Goal: Task Accomplishment & Management: Manage account settings

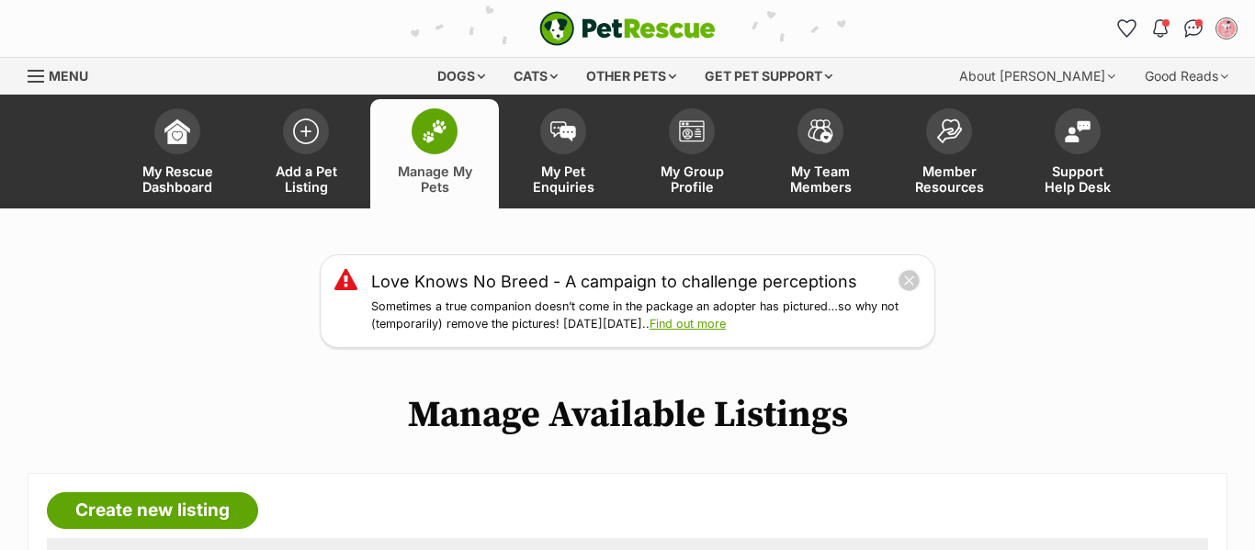
scroll to position [181, 0]
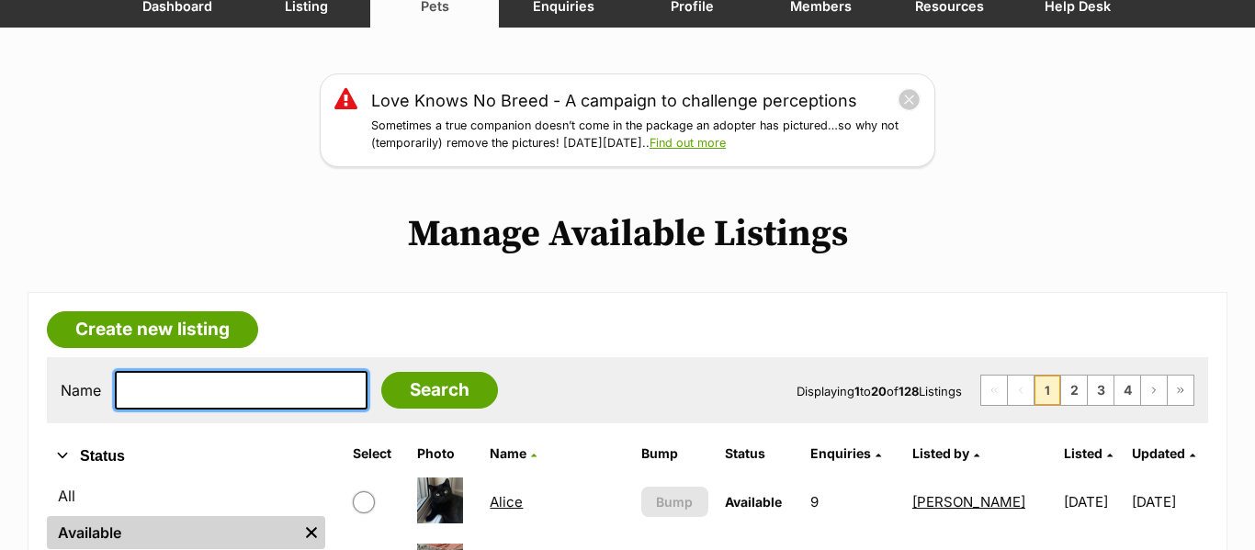
click at [285, 383] on input "text" at bounding box center [241, 390] width 253 height 39
type input "atlas"
click at [381, 372] on input "Search" at bounding box center [439, 390] width 117 height 37
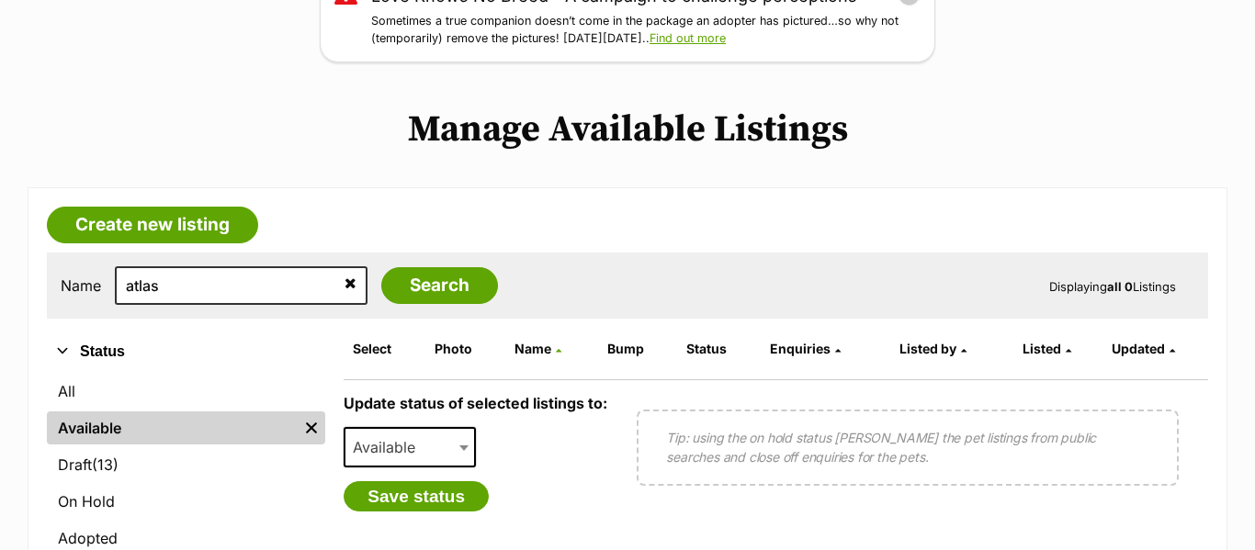
scroll to position [390, 0]
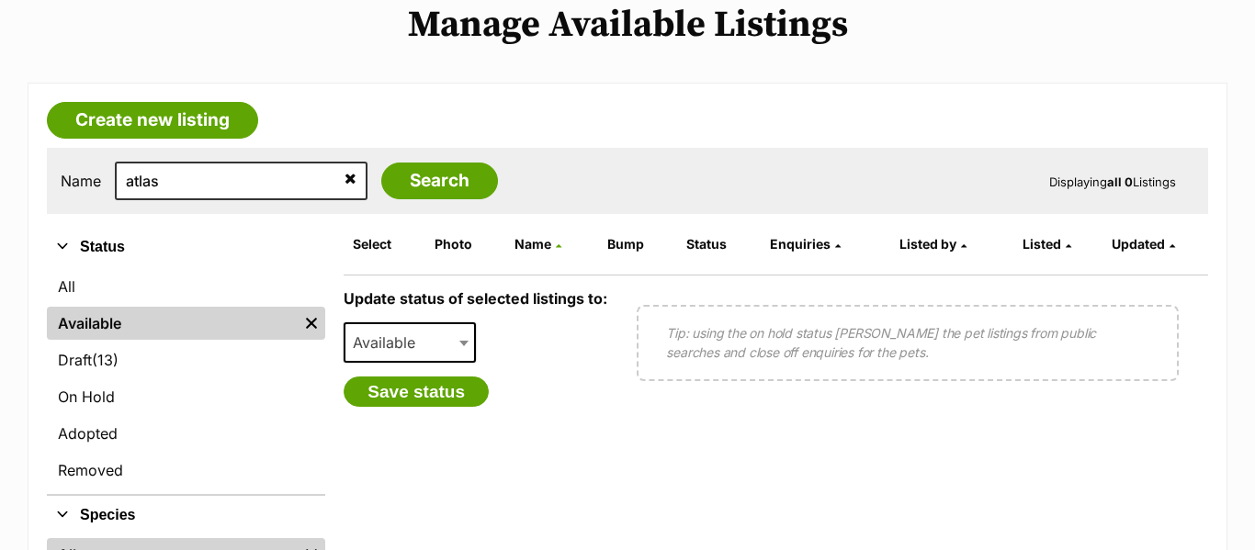
click at [344, 175] on icon at bounding box center [350, 178] width 12 height 15
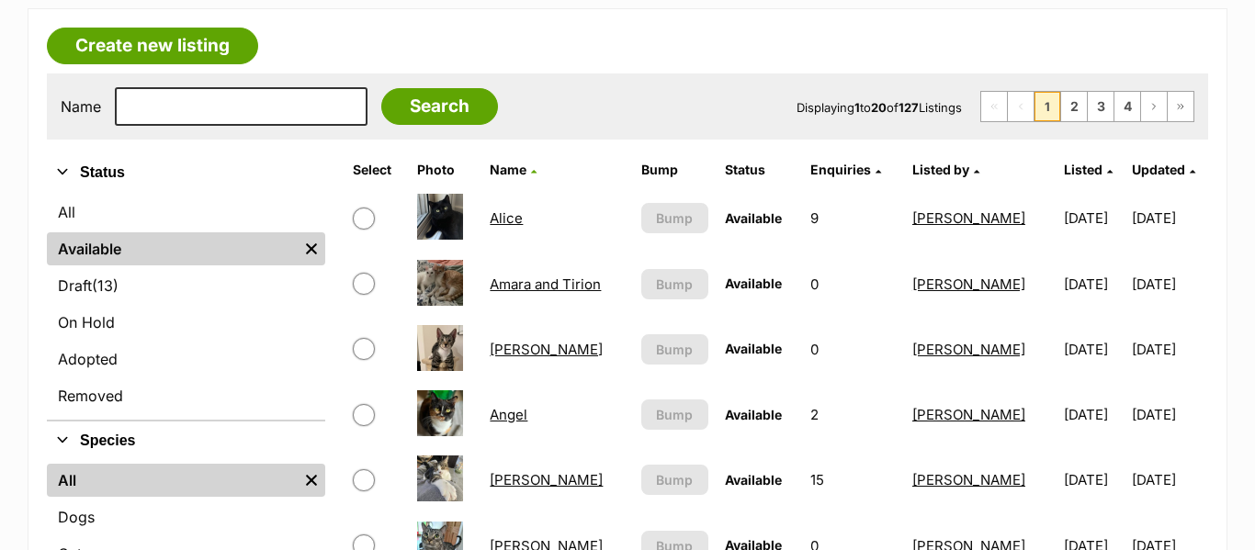
scroll to position [492, 0]
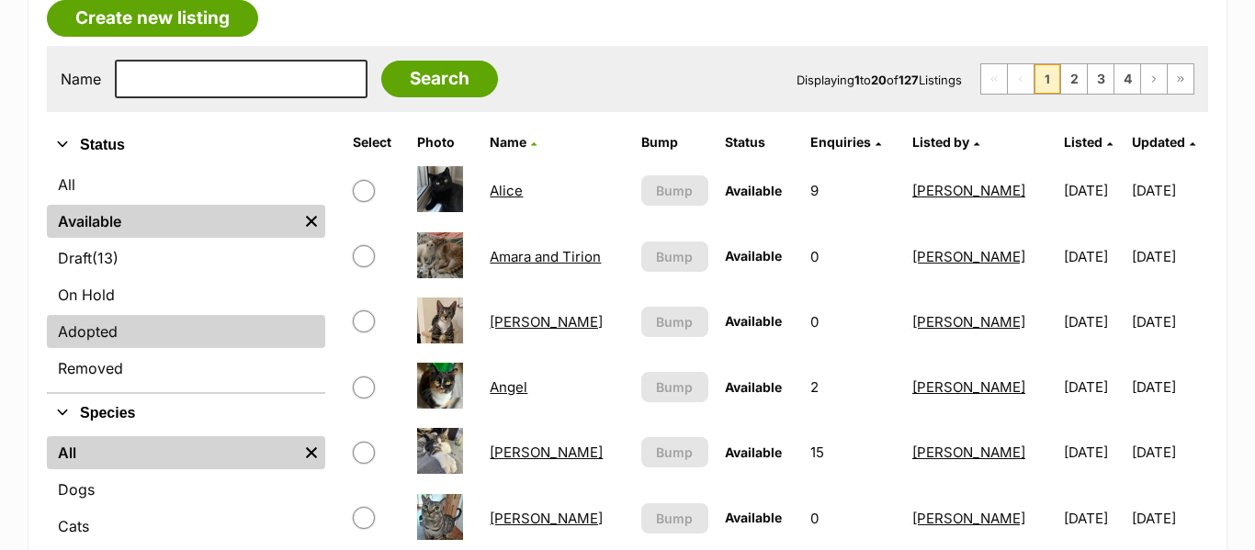
click at [102, 343] on link "Adopted" at bounding box center [186, 331] width 278 height 33
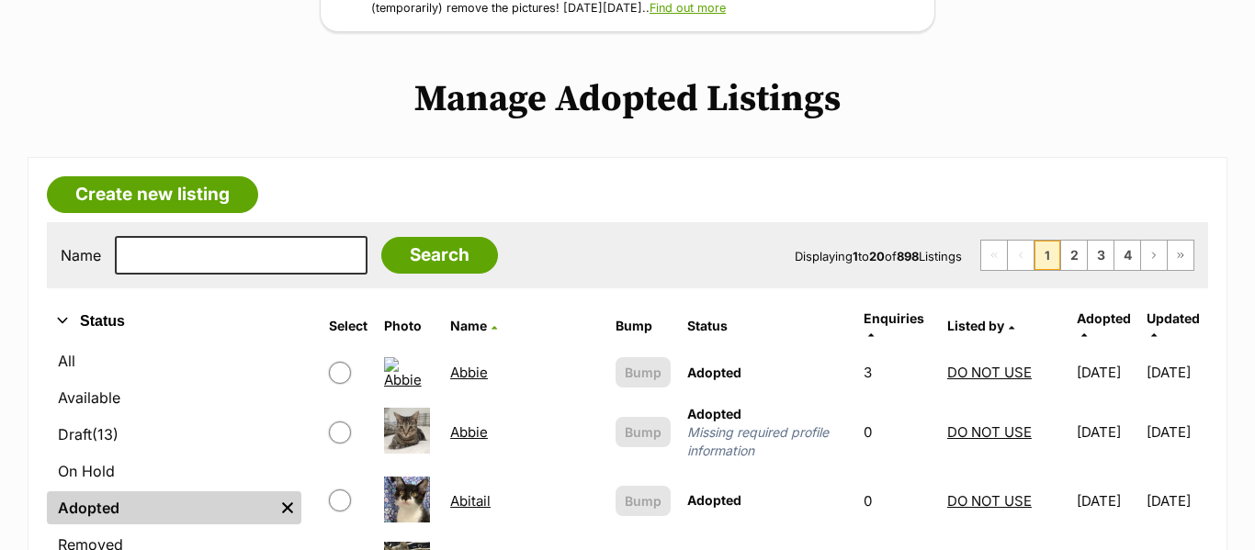
scroll to position [344, 0]
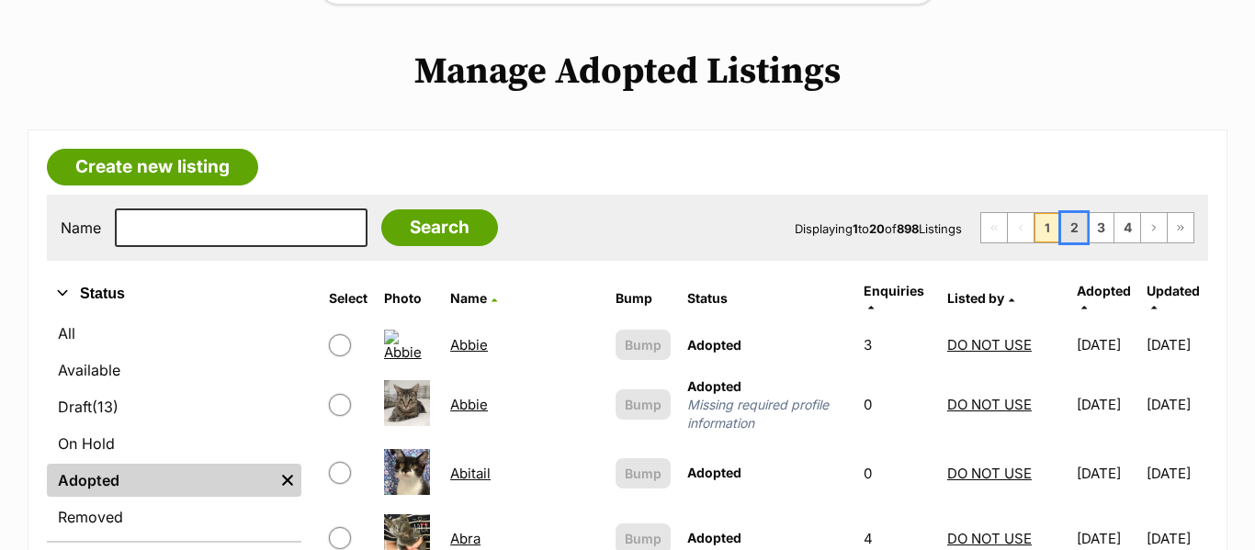
click at [1082, 240] on link "2" at bounding box center [1074, 227] width 26 height 29
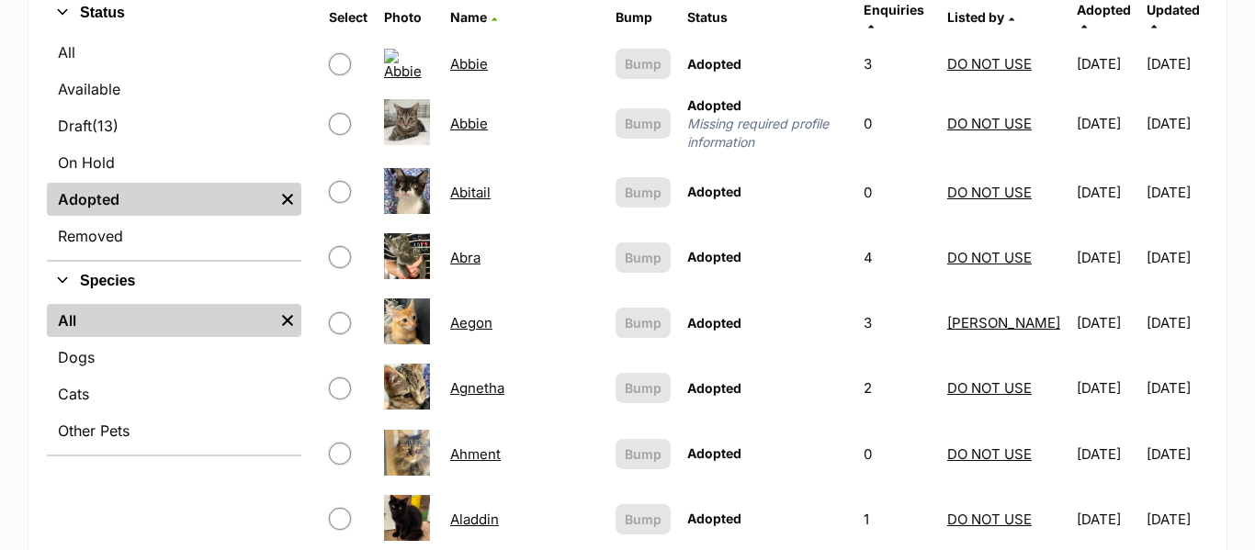
scroll to position [636, 0]
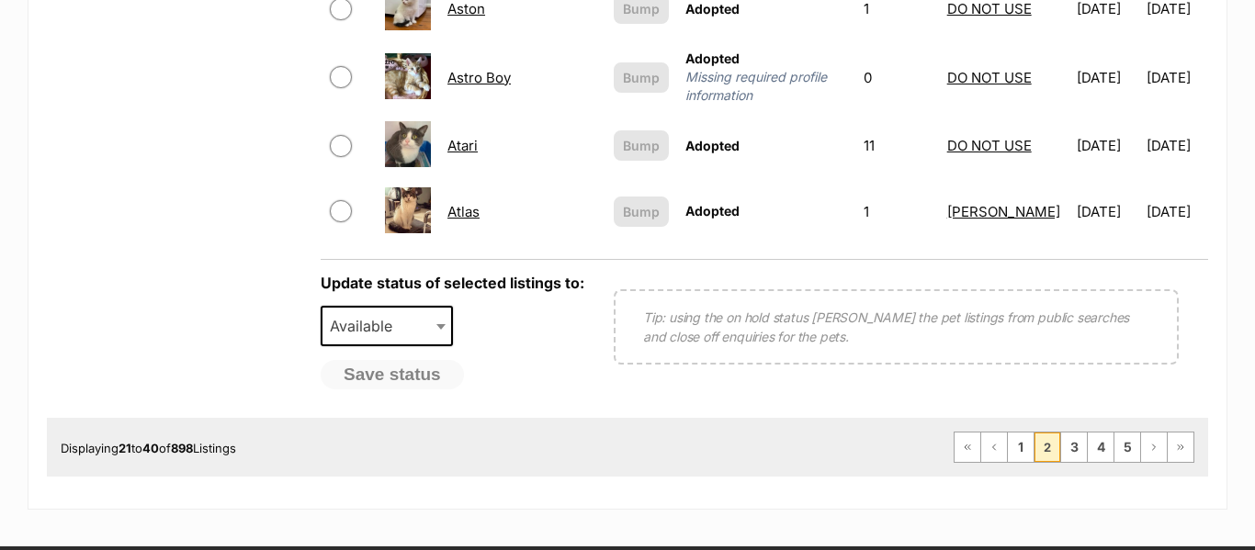
scroll to position [1740, 0]
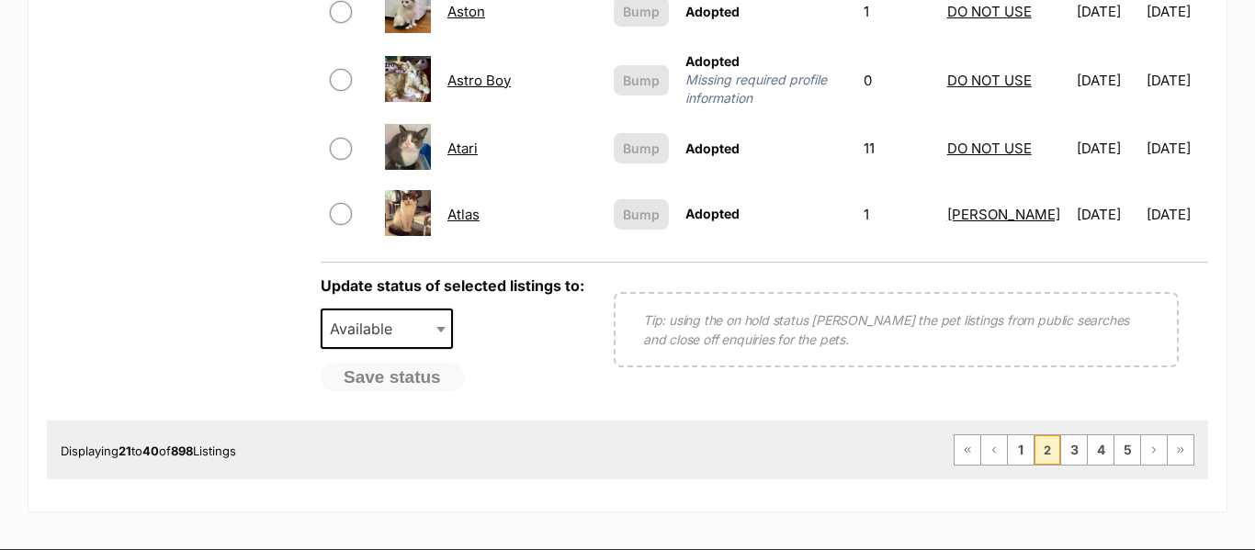
click at [460, 206] on link "Atlas" at bounding box center [463, 214] width 32 height 17
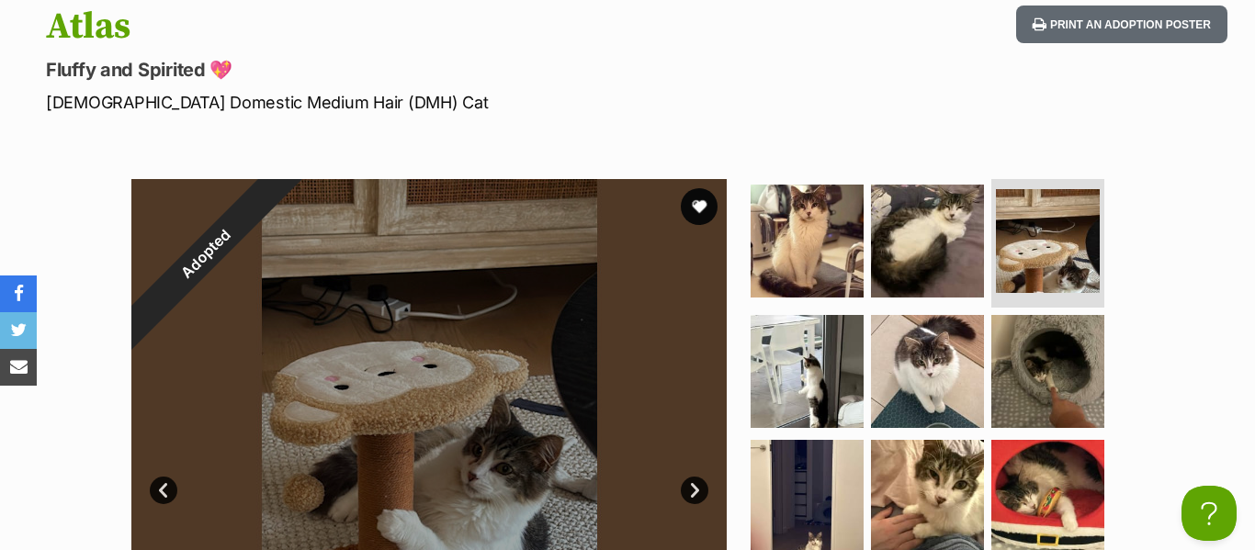
scroll to position [1032, 0]
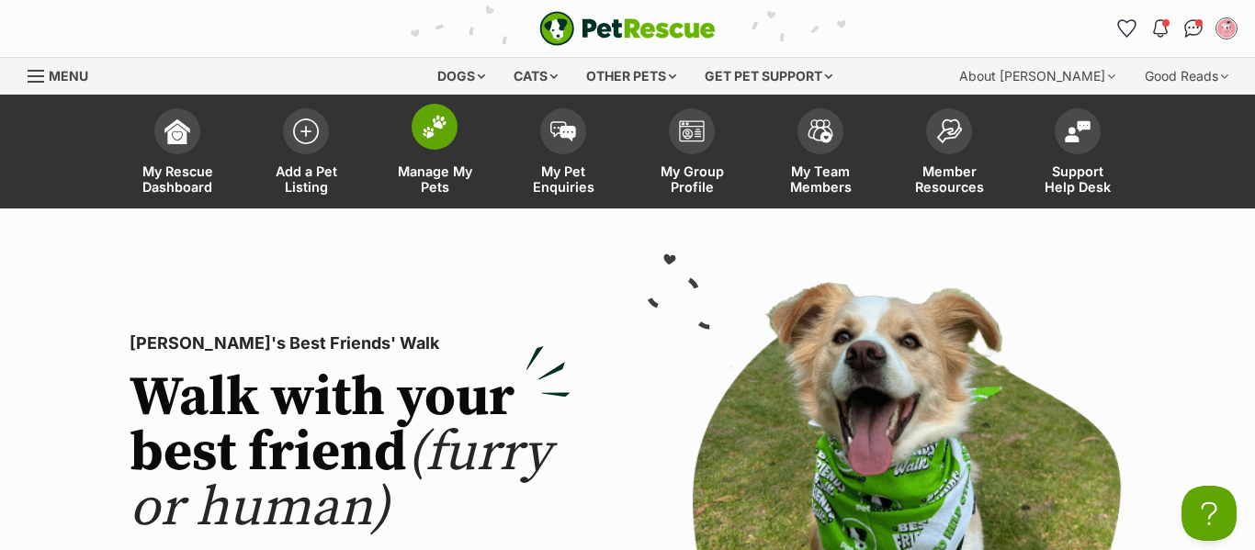
click at [433, 131] on img at bounding box center [435, 127] width 26 height 24
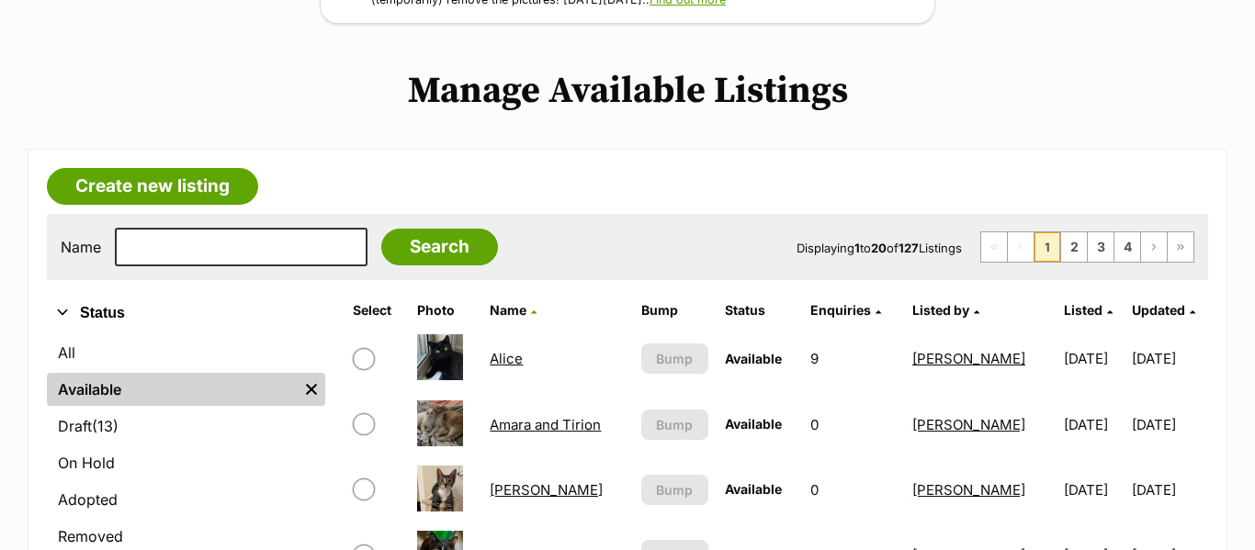
scroll to position [335, 0]
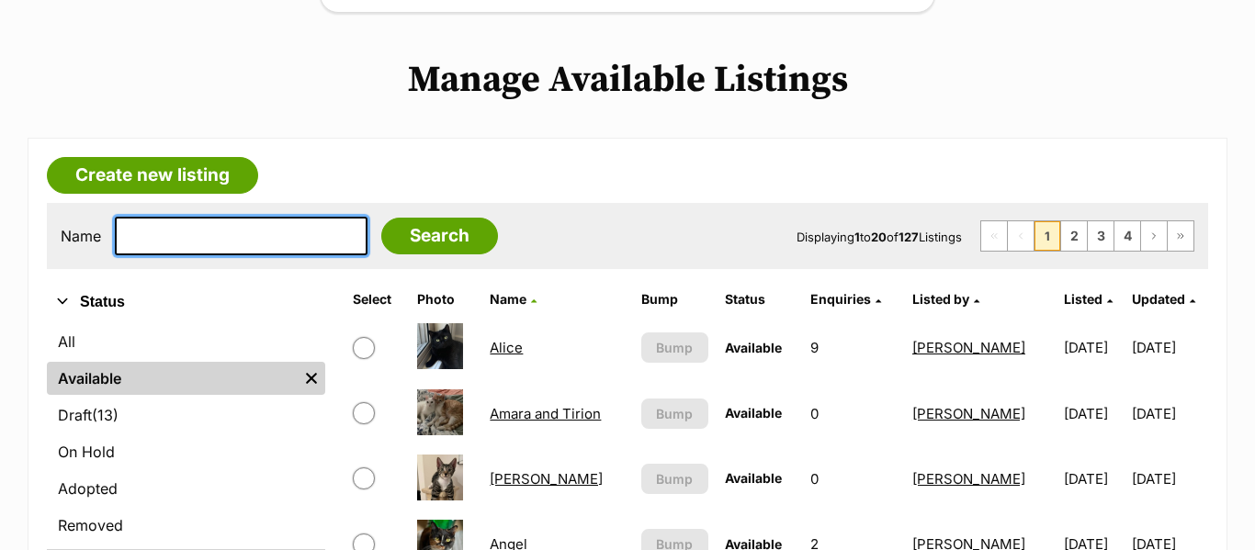
click at [250, 238] on input "text" at bounding box center [241, 236] width 253 height 39
type input "river"
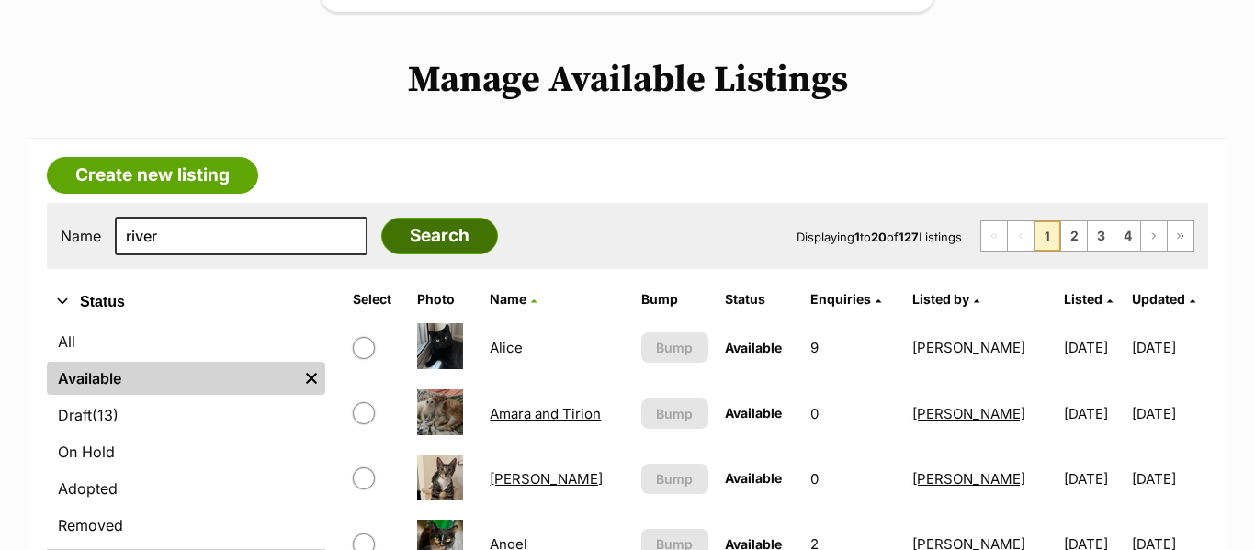
click at [402, 222] on input "Search" at bounding box center [439, 236] width 117 height 37
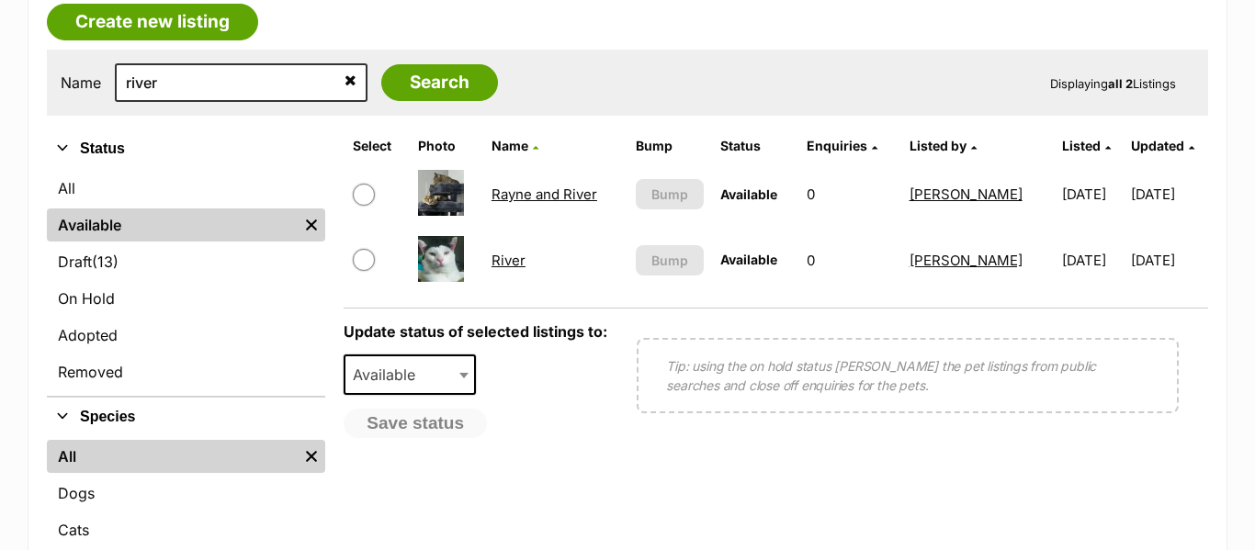
scroll to position [487, 0]
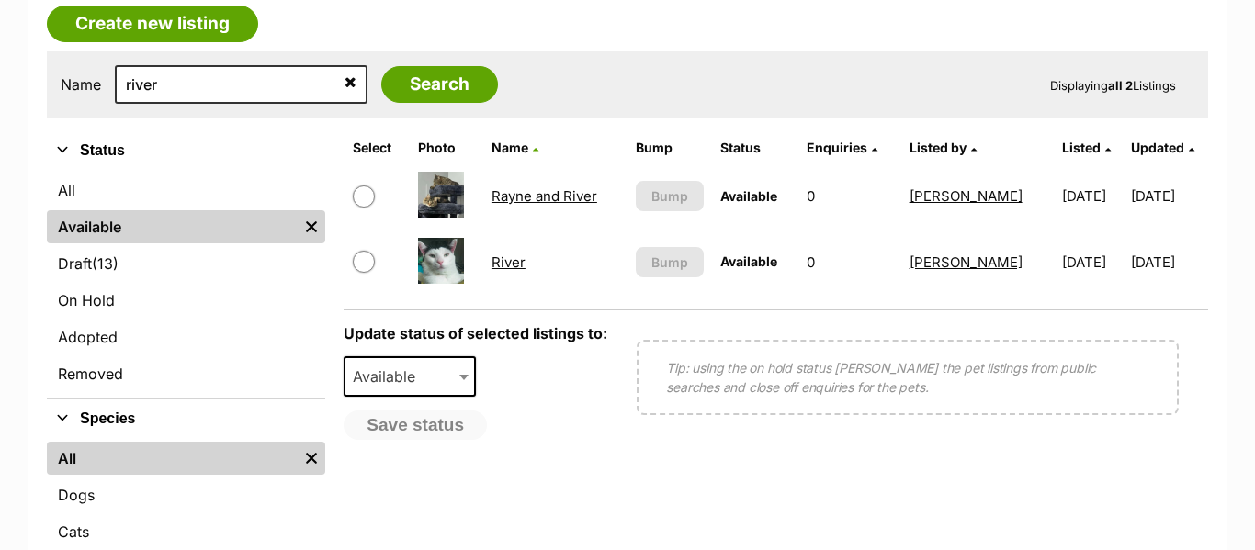
click at [512, 266] on link "River" at bounding box center [508, 262] width 34 height 17
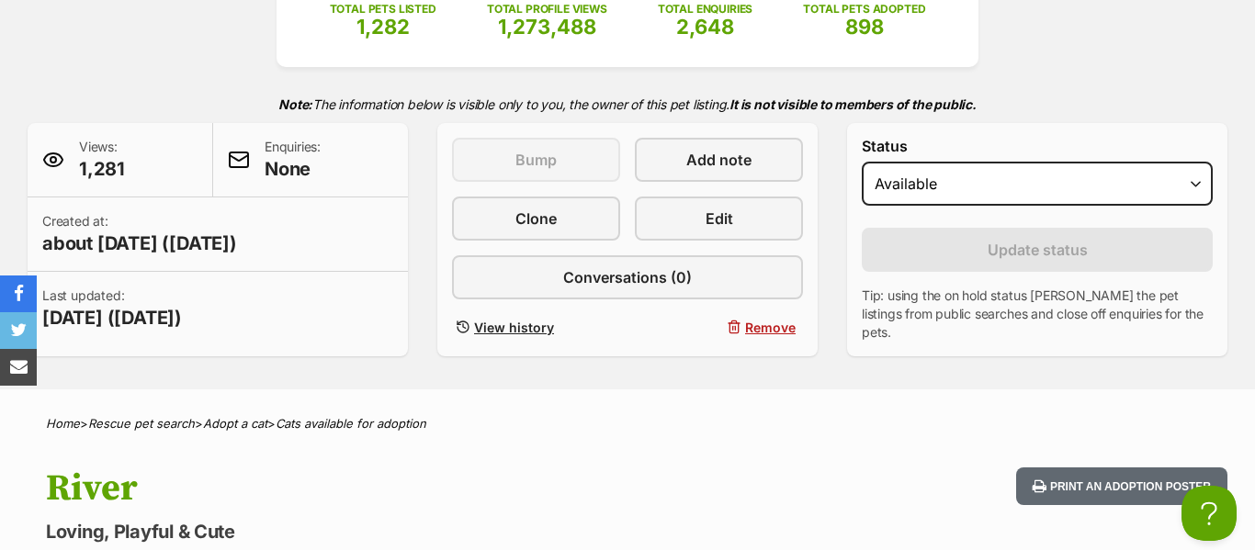
scroll to position [329, 0]
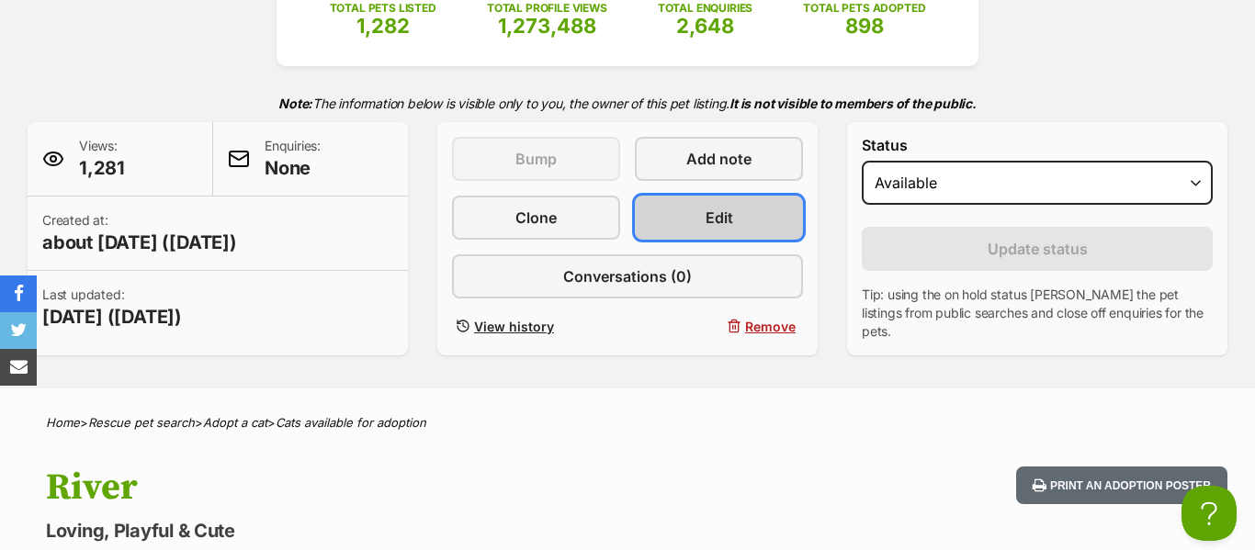
click at [700, 217] on link "Edit" at bounding box center [719, 218] width 168 height 44
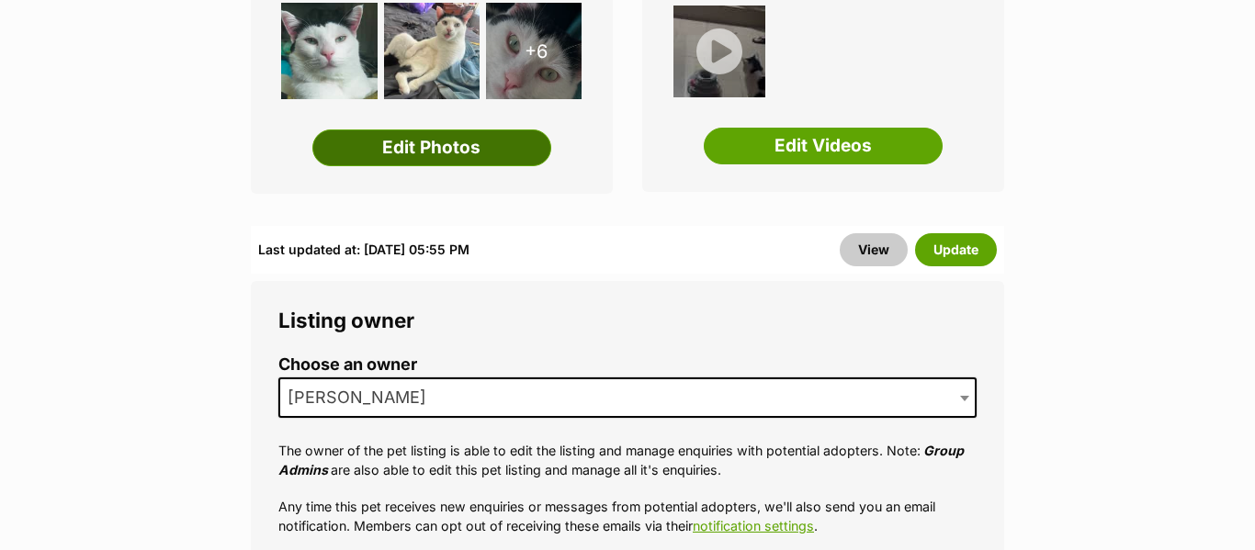
click at [527, 156] on link "Edit Photos" at bounding box center [431, 148] width 239 height 37
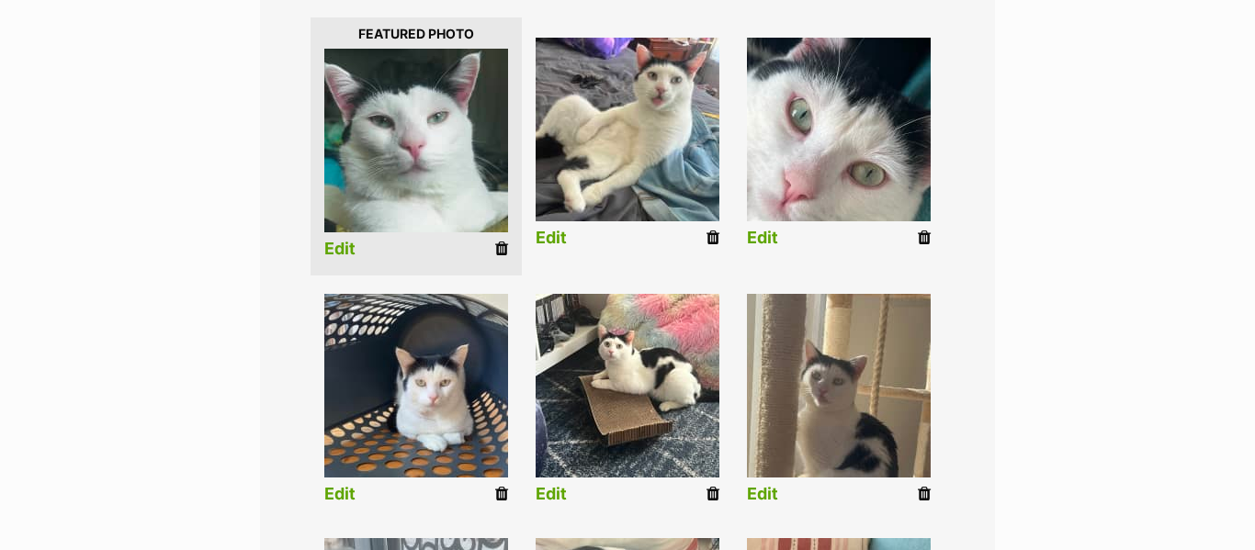
scroll to position [460, 0]
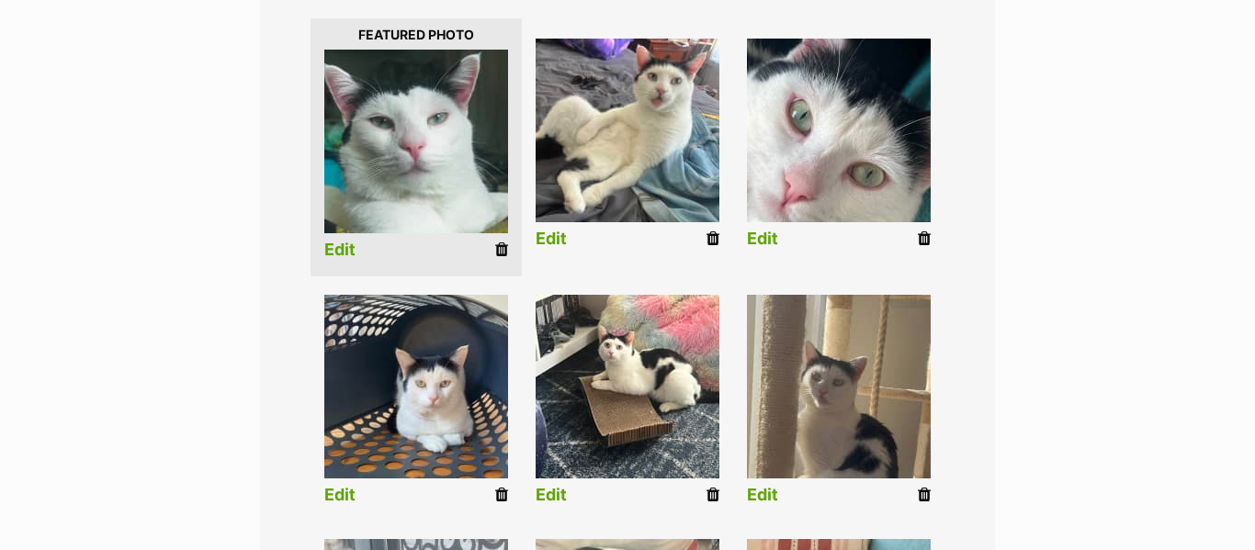
click at [498, 249] on icon at bounding box center [501, 250] width 13 height 17
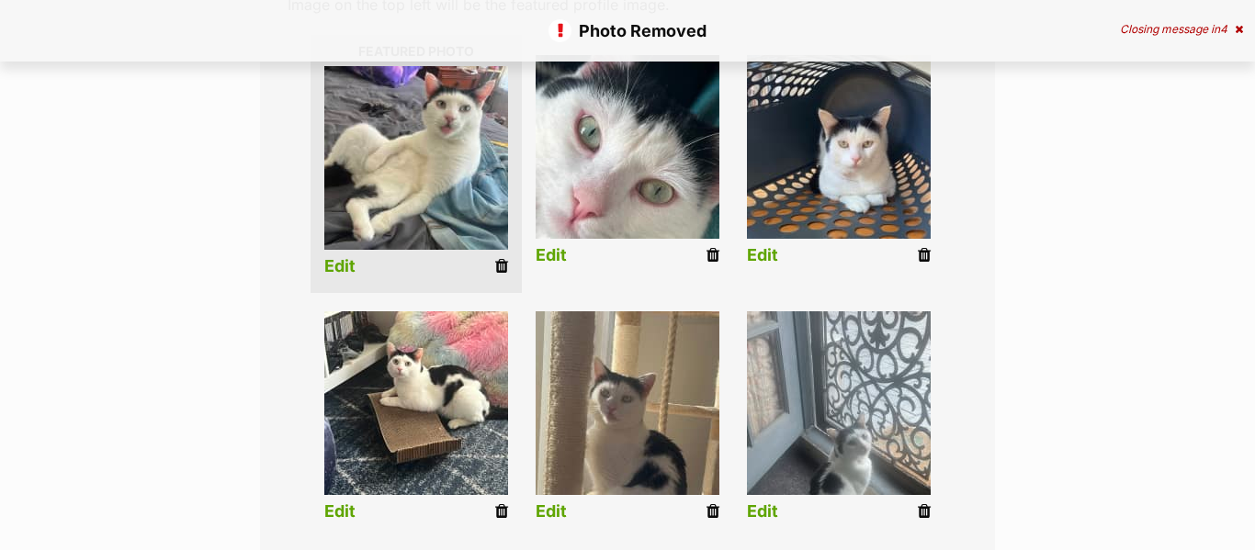
click at [709, 251] on icon at bounding box center [712, 255] width 13 height 17
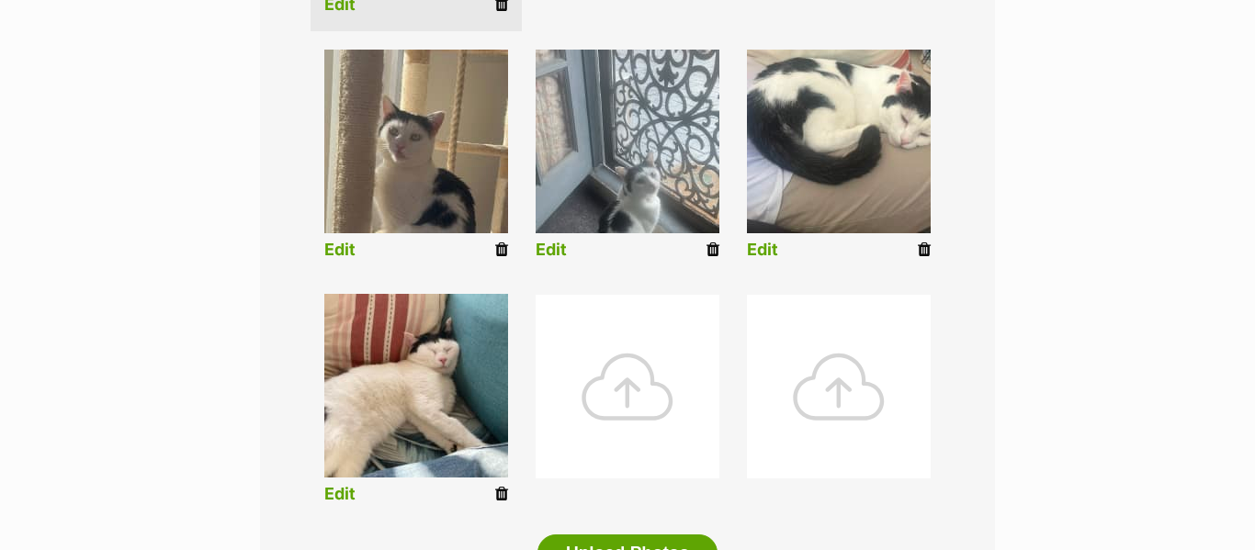
scroll to position [718, 0]
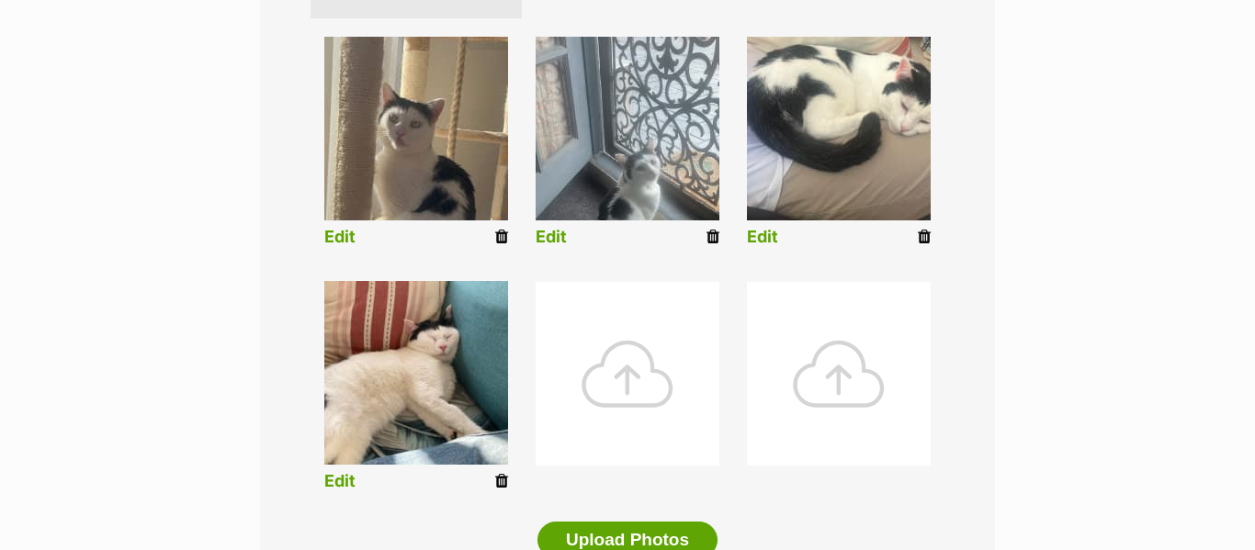
click at [927, 241] on icon at bounding box center [924, 237] width 13 height 17
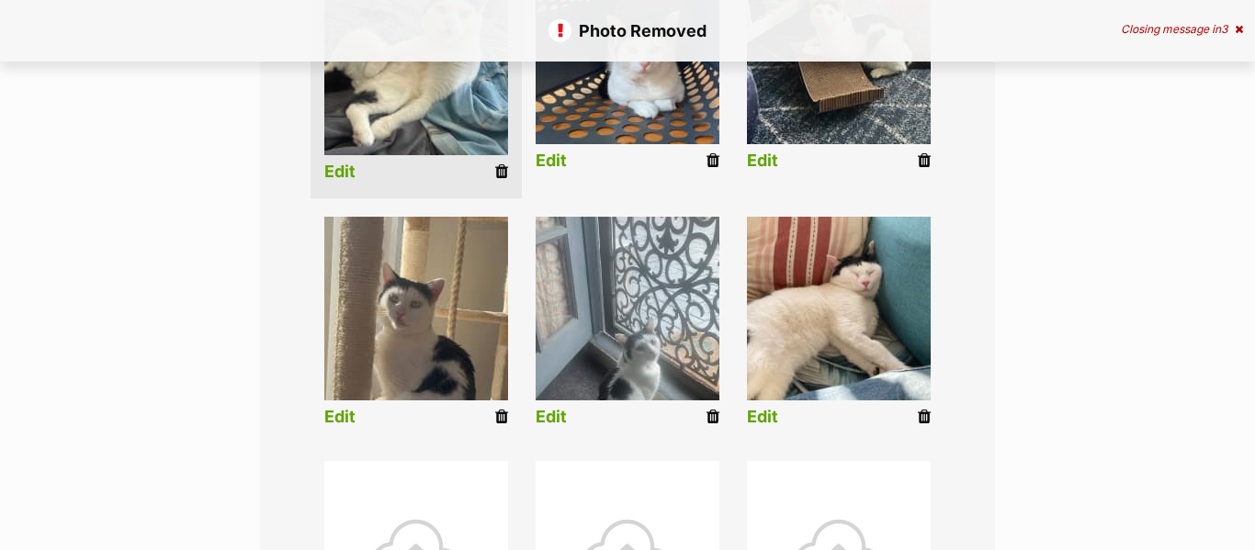
scroll to position [399, 0]
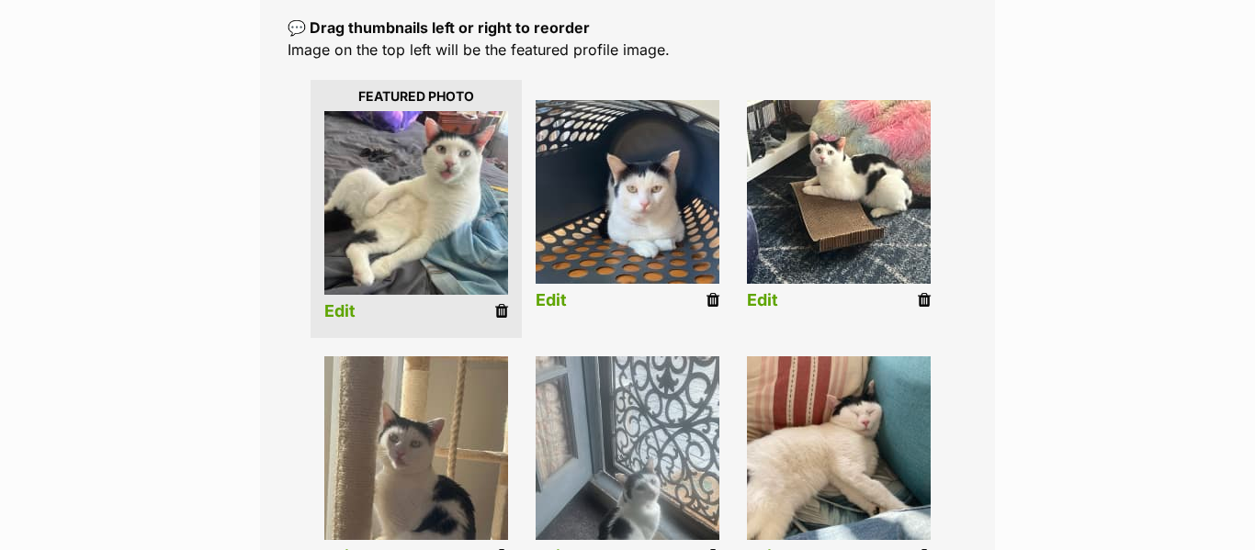
click at [925, 296] on icon at bounding box center [924, 300] width 13 height 17
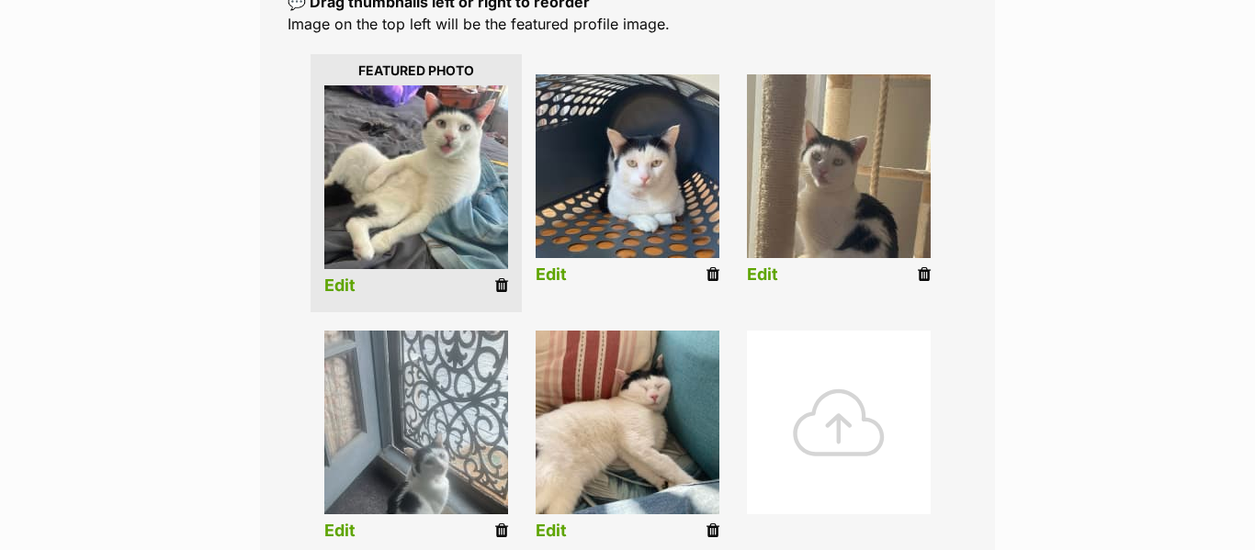
scroll to position [425, 0]
click at [928, 273] on icon at bounding box center [924, 273] width 13 height 17
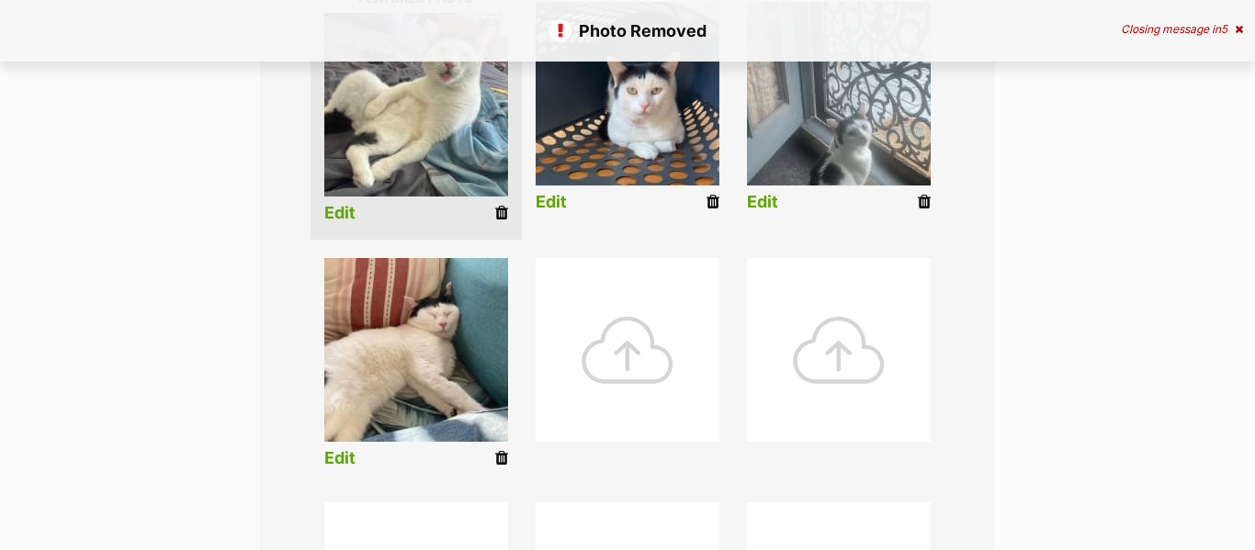
scroll to position [525, 0]
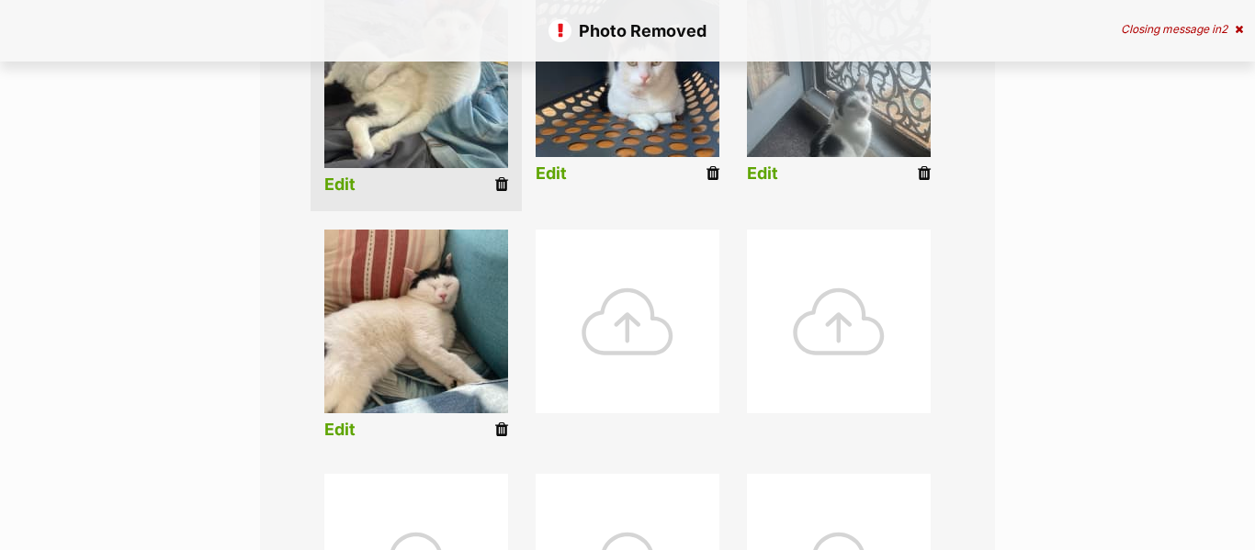
click at [709, 173] on icon at bounding box center [712, 173] width 13 height 17
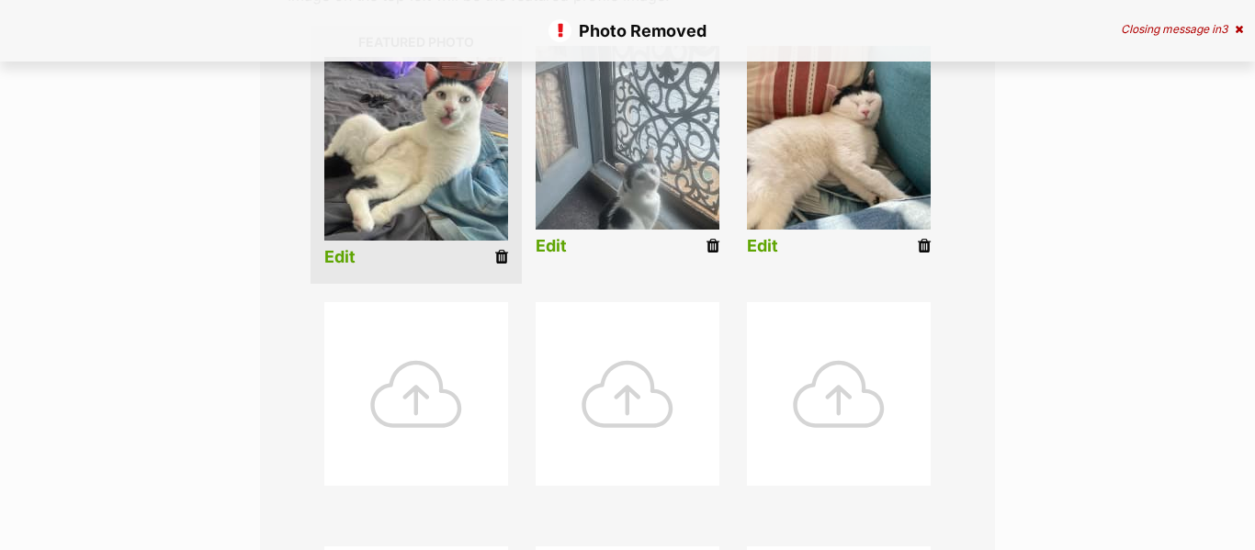
scroll to position [456, 0]
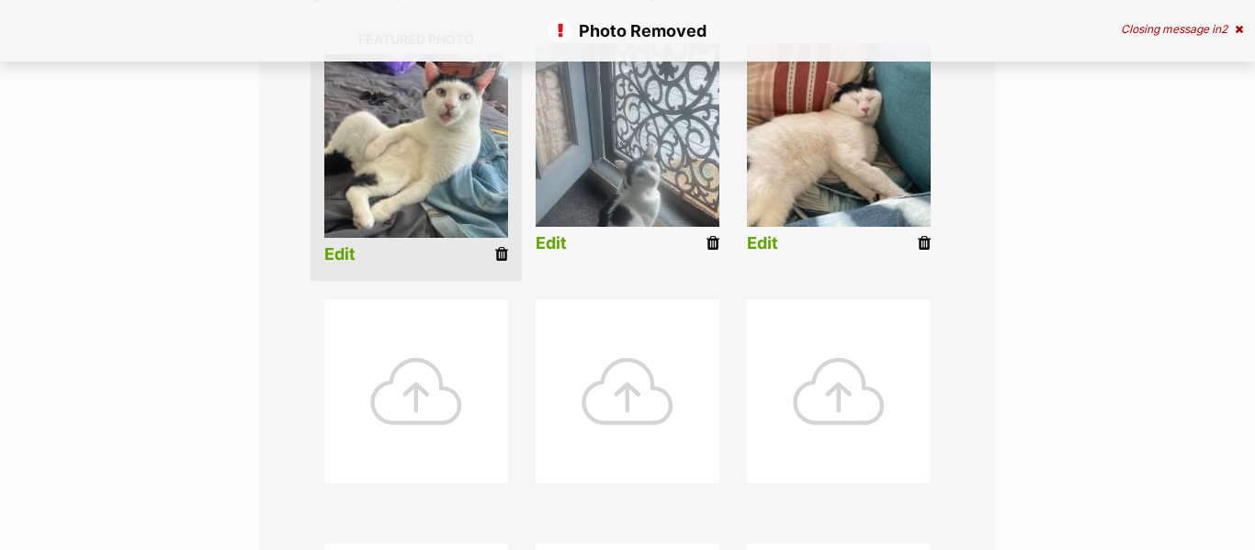
click at [453, 401] on div at bounding box center [416, 391] width 184 height 184
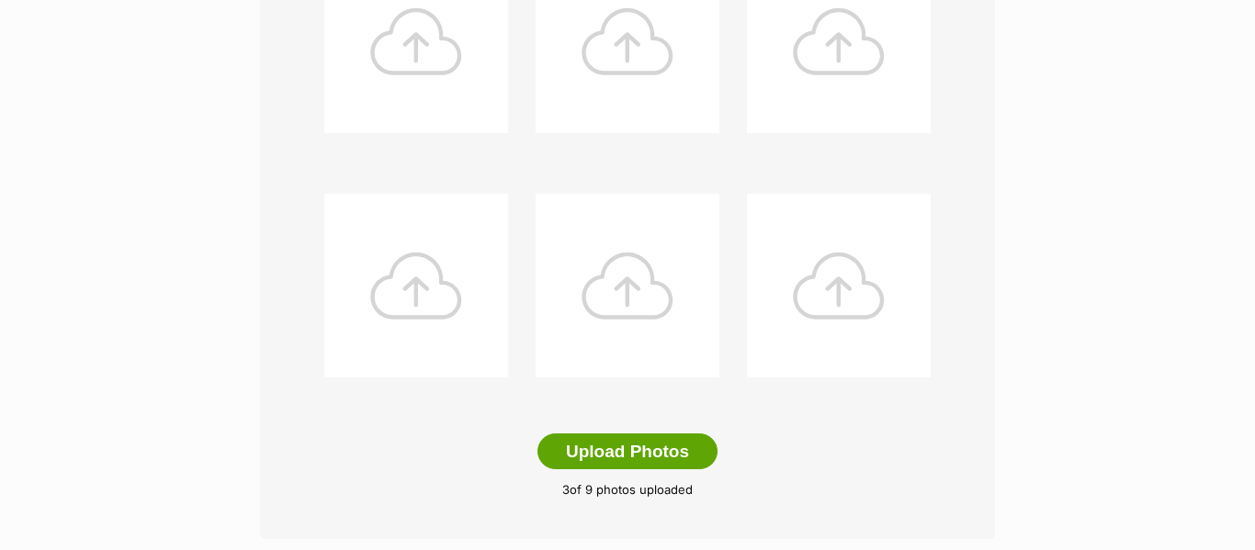
scroll to position [805, 0]
click at [423, 77] on div at bounding box center [416, 42] width 184 height 184
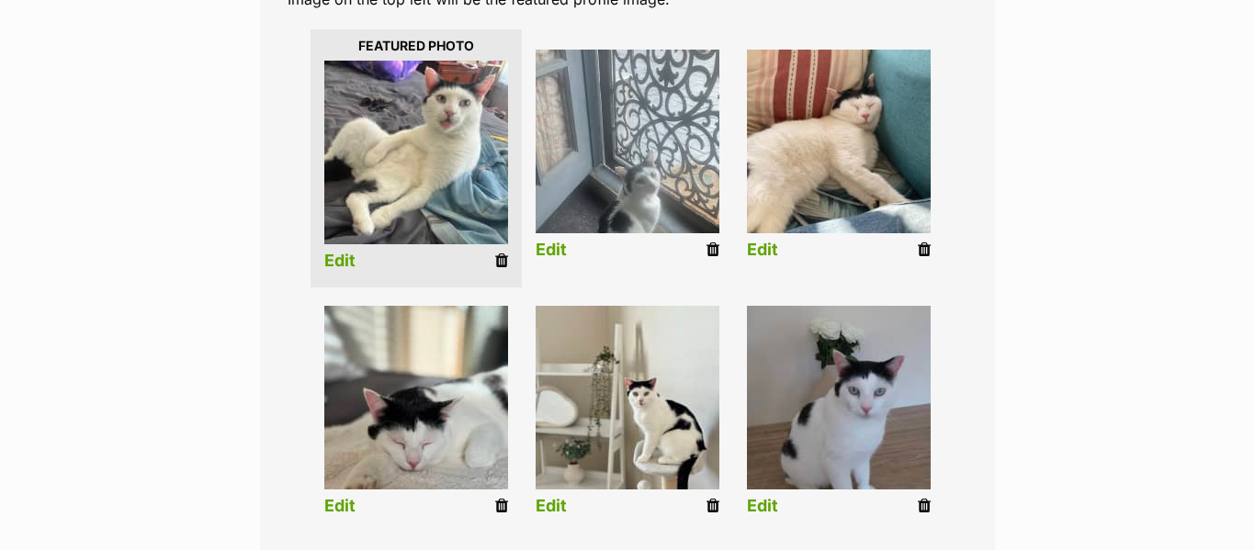
scroll to position [445, 0]
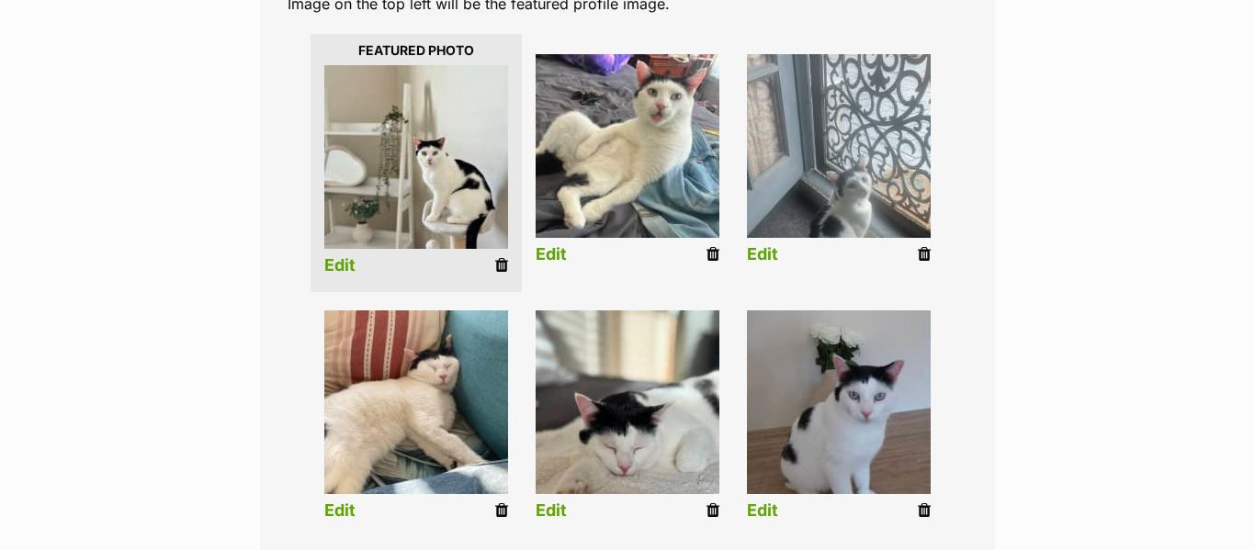
click at [351, 264] on link "Edit" at bounding box center [339, 265] width 31 height 19
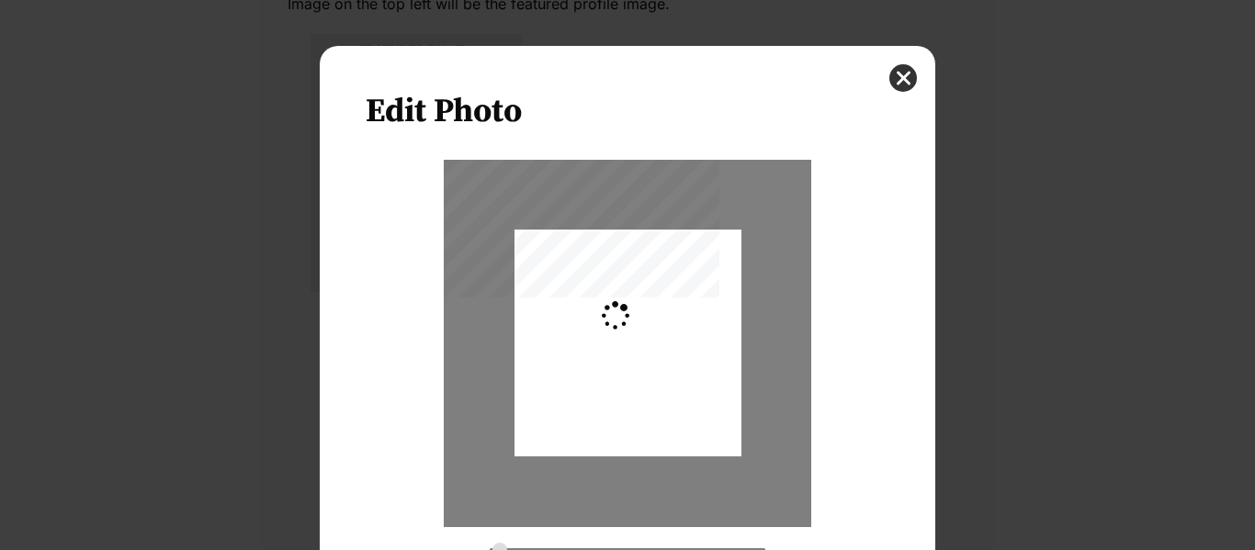
scroll to position [0, 0]
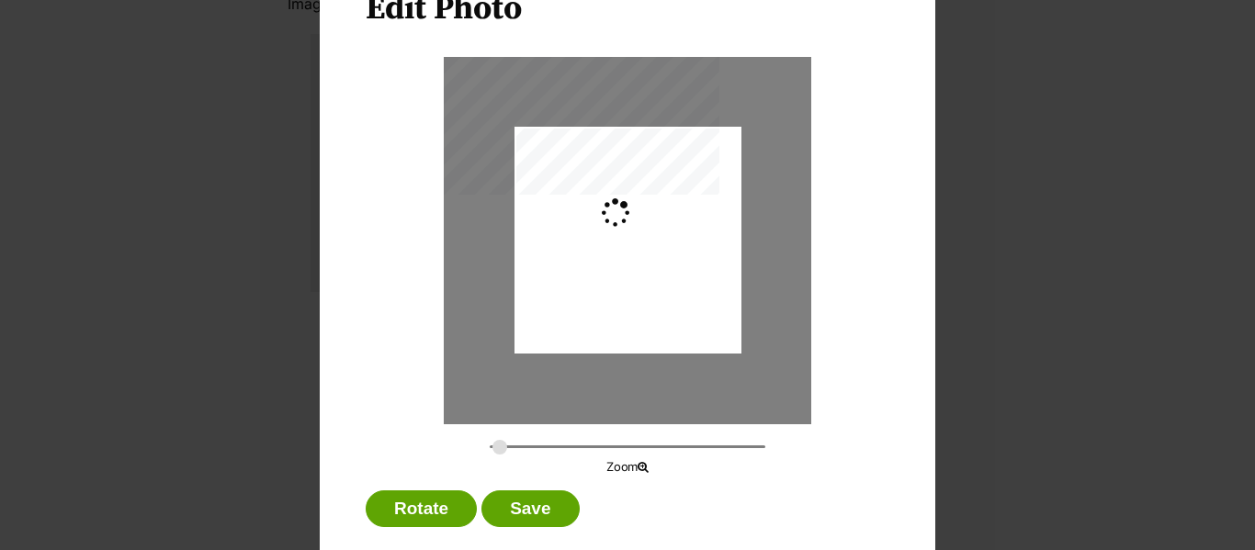
type input "0.2744"
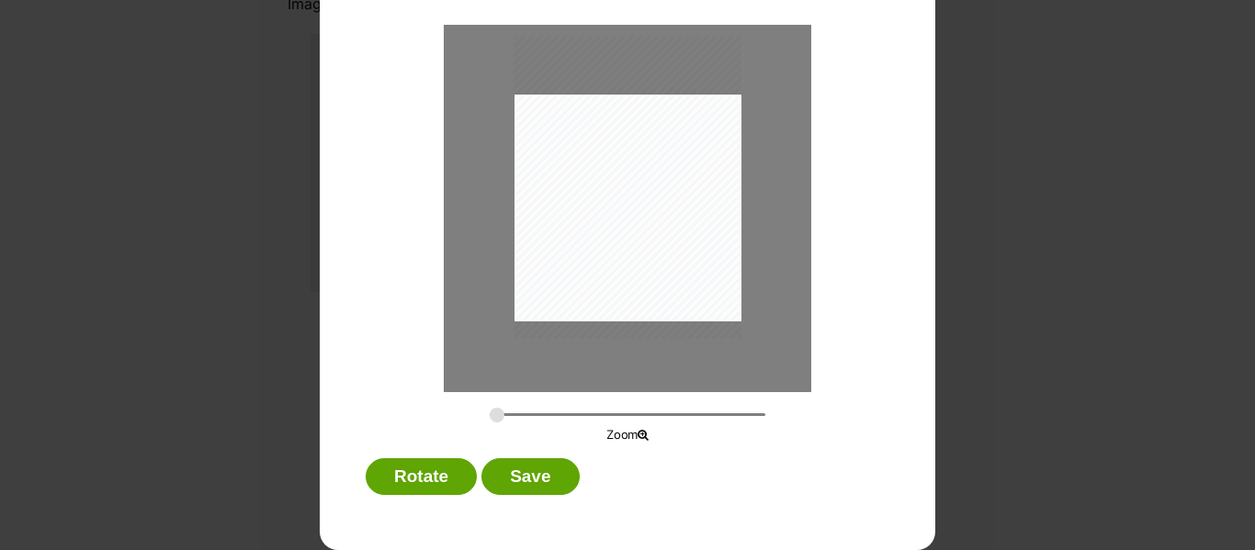
drag, startPoint x: 710, startPoint y: 226, endPoint x: 711, endPoint y: 205, distance: 21.1
click at [711, 205] on div "Dialog Window - Close (Press escape to close)" at bounding box center [627, 187] width 227 height 302
click at [513, 468] on button "Save" at bounding box center [529, 476] width 97 height 37
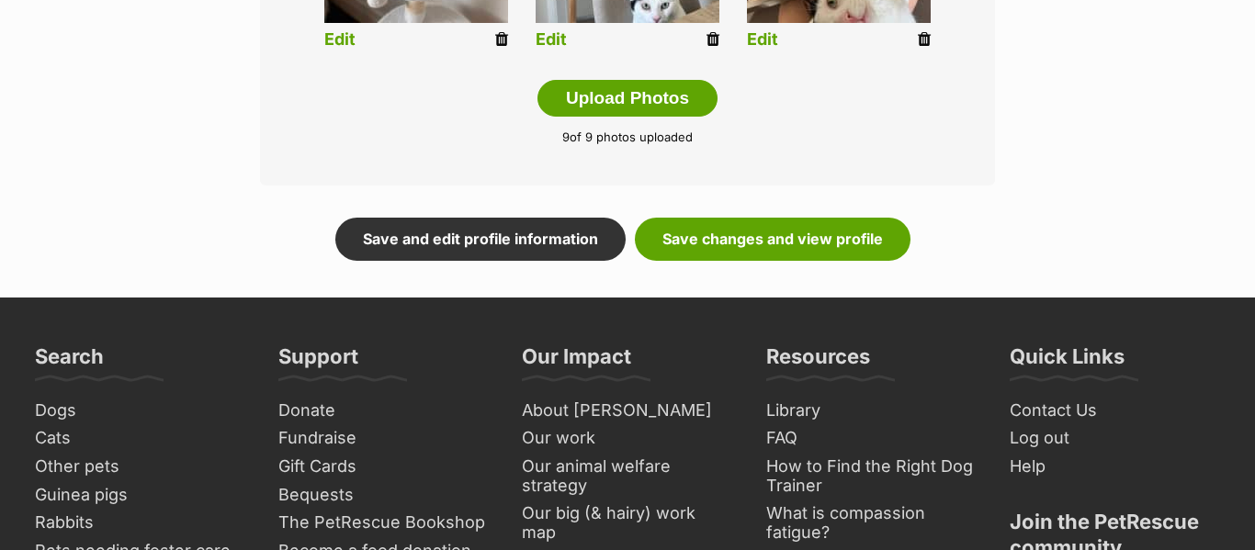
scroll to position [1169, 0]
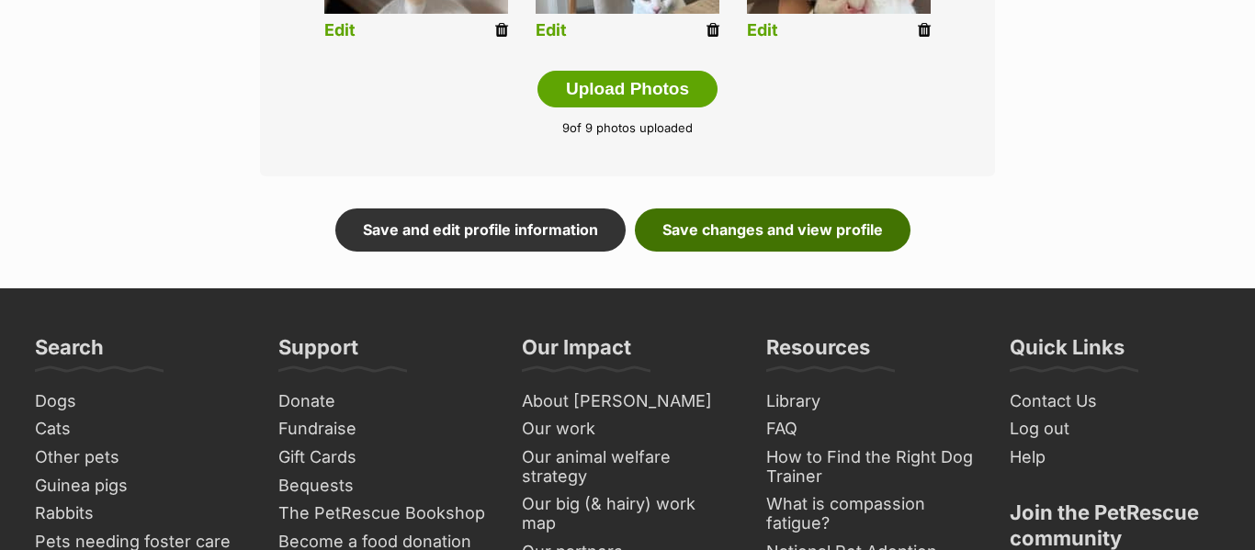
click at [844, 244] on link "Save changes and view profile" at bounding box center [773, 230] width 276 height 42
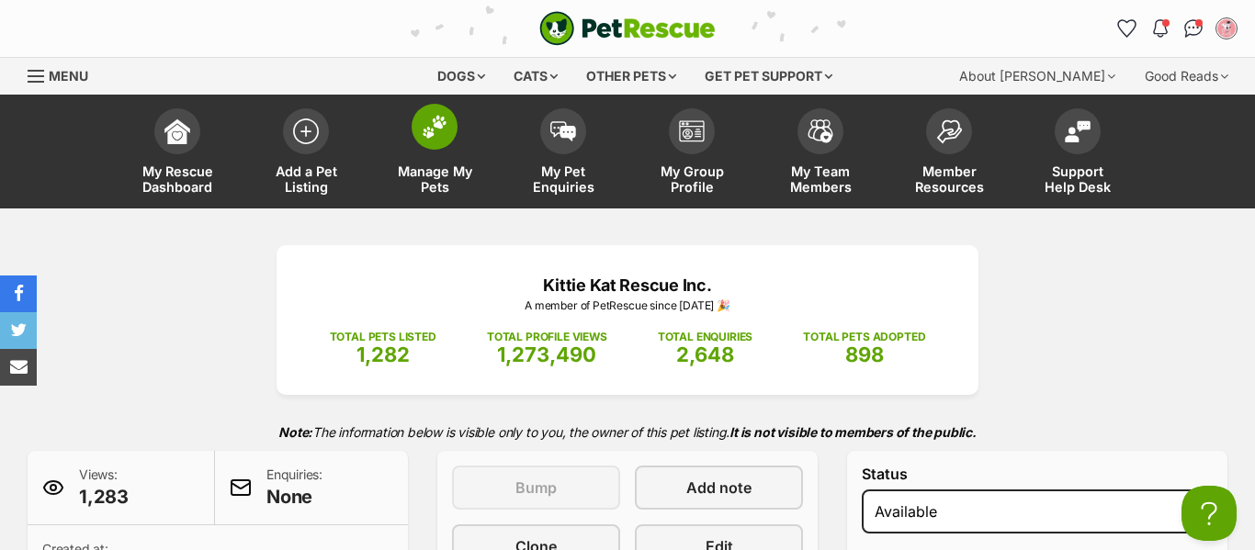
click at [444, 142] on span at bounding box center [434, 127] width 46 height 46
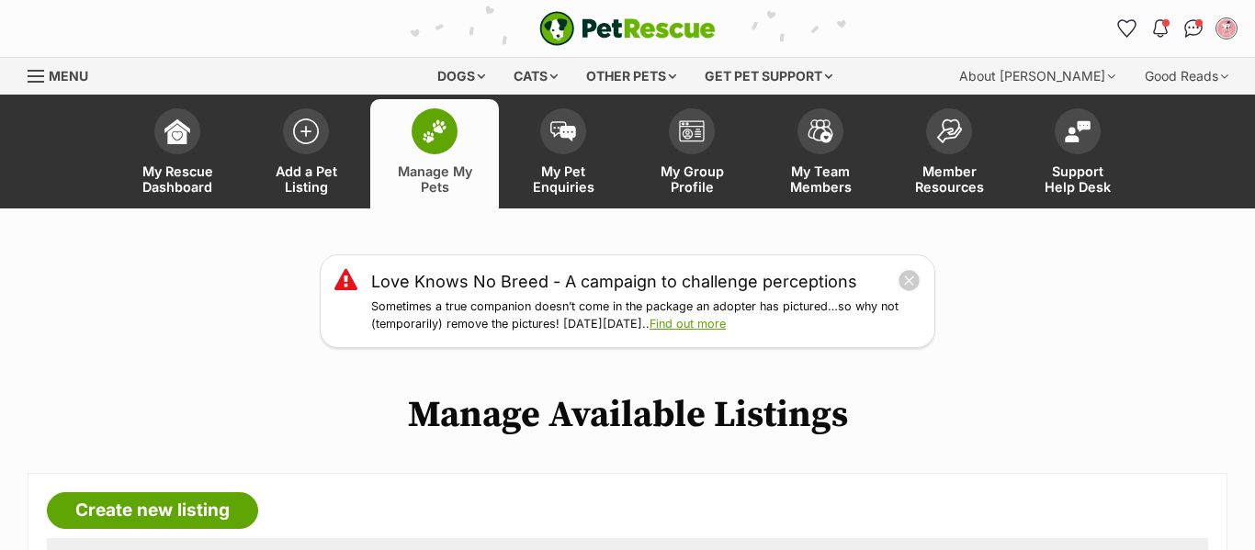
scroll to position [481, 0]
